Goal: Transaction & Acquisition: Download file/media

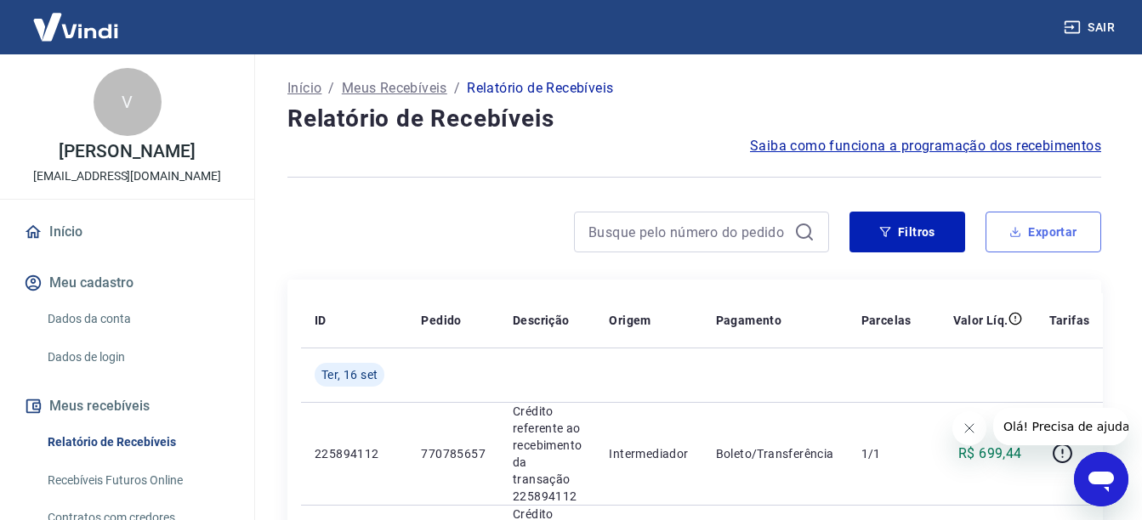
click at [1044, 230] on button "Exportar" at bounding box center [1044, 232] width 116 height 41
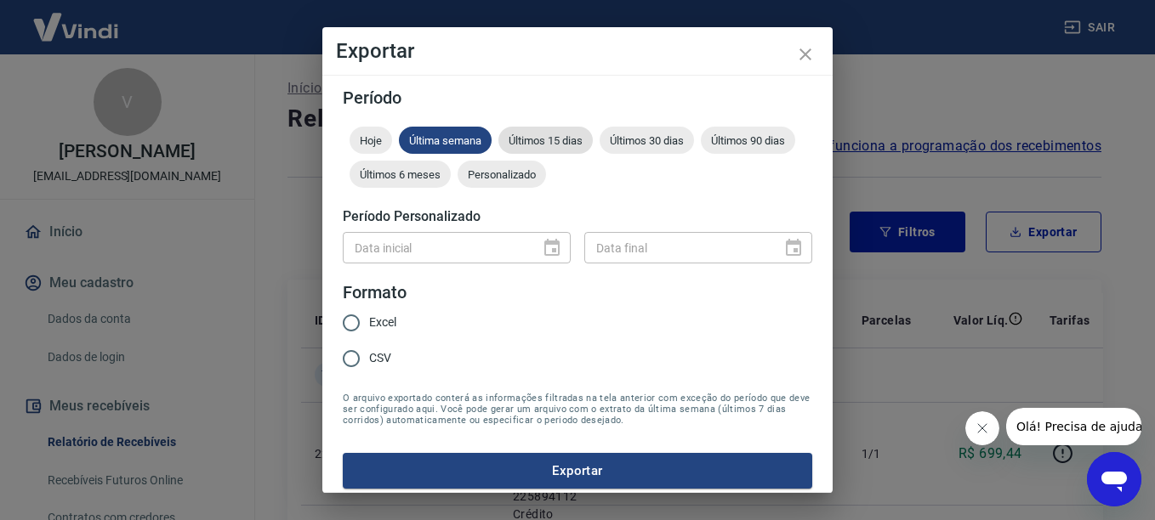
click at [531, 146] on span "Últimos 15 dias" at bounding box center [545, 140] width 94 height 13
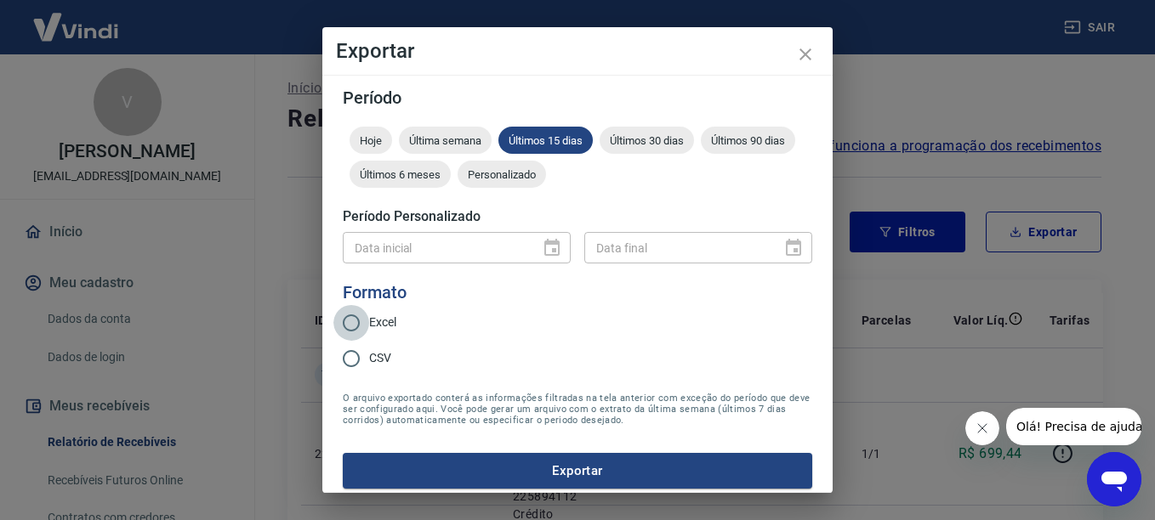
click at [365, 328] on input "Excel" at bounding box center [351, 323] width 36 height 36
radio input "true"
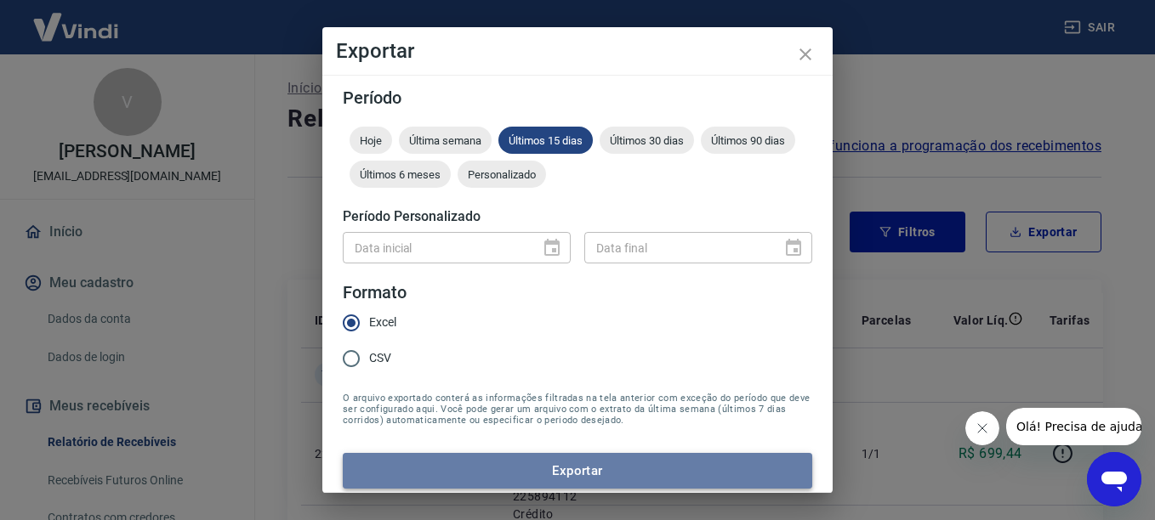
click at [585, 465] on button "Exportar" at bounding box center [577, 471] width 469 height 36
